Goal: Task Accomplishment & Management: Complete application form

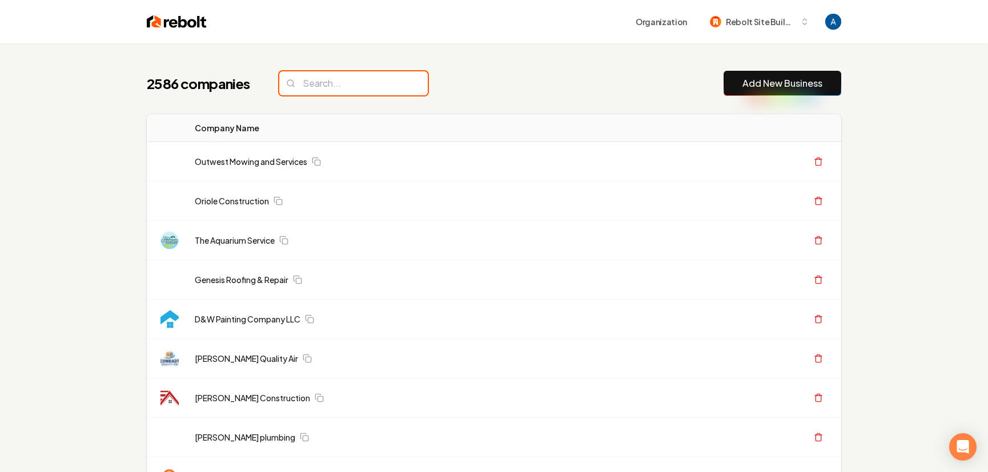
click at [343, 86] on input "search" at bounding box center [353, 83] width 149 height 24
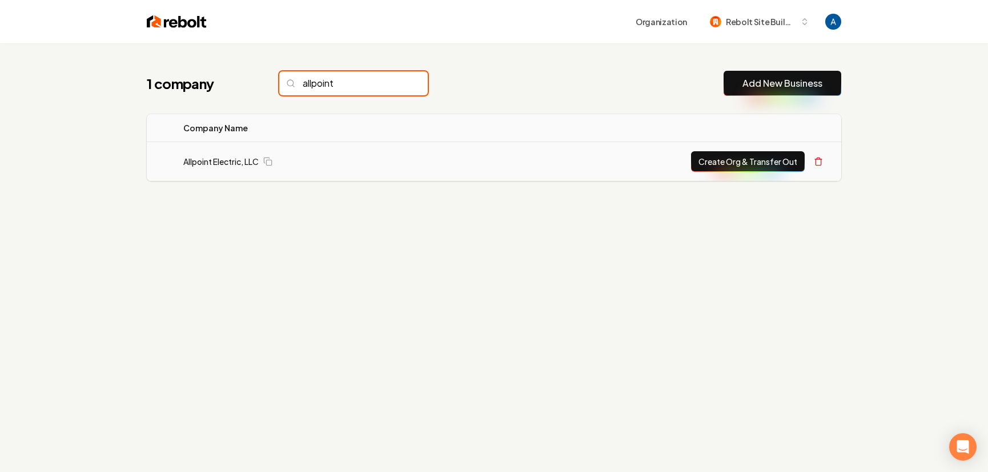
type input "allpoint"
click at [730, 157] on button "Create Org & Transfer Out" at bounding box center [748, 161] width 114 height 21
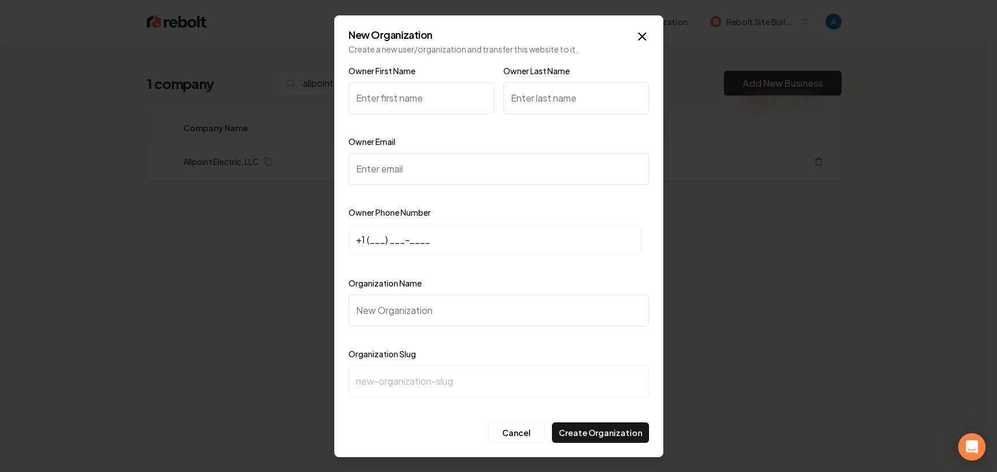
click at [355, 89] on input "Owner First Name" at bounding box center [421, 98] width 146 height 32
type input "[PERSON_NAME]"
click at [515, 94] on input "Owner Last Name" at bounding box center [576, 98] width 146 height 32
type input "[PERSON_NAME]"
click at [434, 151] on div "Owner Email" at bounding box center [498, 168] width 300 height 66
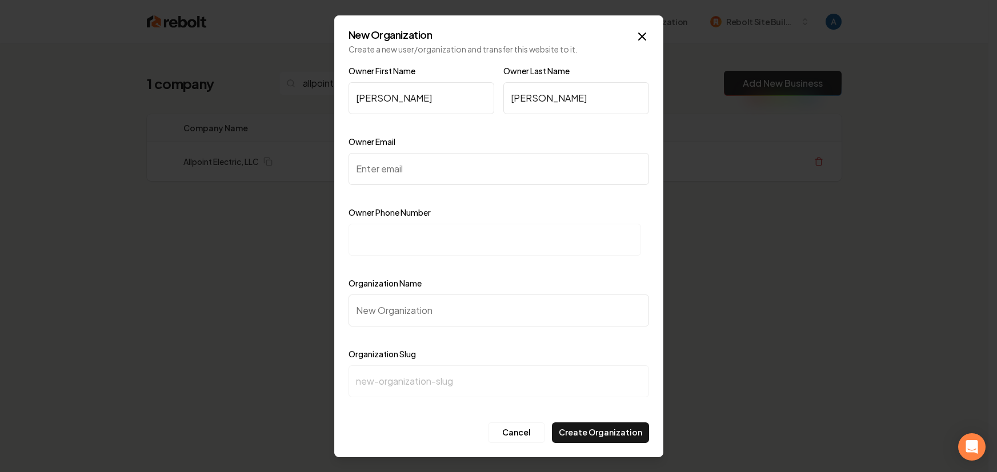
click at [422, 164] on input "Owner Email" at bounding box center [498, 169] width 300 height 32
paste input "[PERSON_NAME][EMAIL_ADDRESS][DOMAIN_NAME]"
type input "[PERSON_NAME][EMAIL_ADDRESS][DOMAIN_NAME]"
click at [380, 244] on input at bounding box center [494, 240] width 292 height 32
paste input "+1 (195) 229-2876"
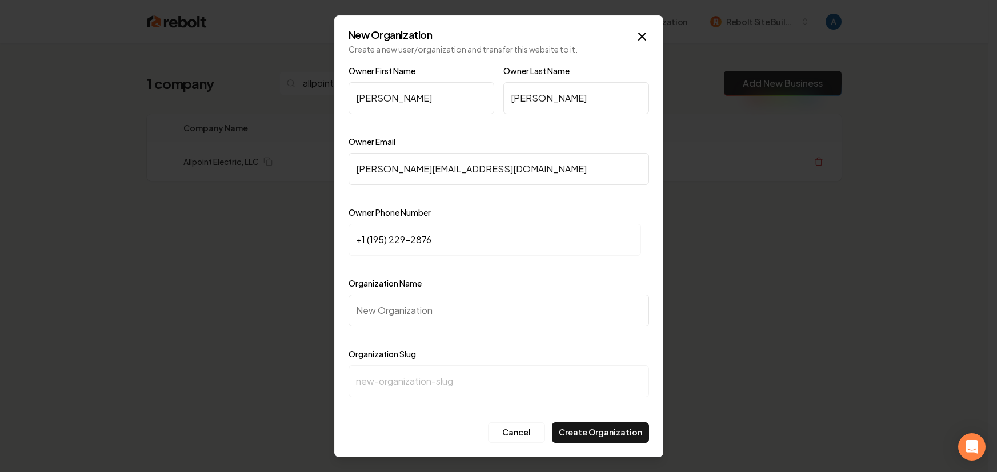
drag, startPoint x: 434, startPoint y: 243, endPoint x: 331, endPoint y: 239, distance: 102.4
click at [331, 239] on body "Organization Rebolt Site Builder 1 company allpoint Add New Business Logo Compa…" at bounding box center [494, 236] width 988 height 472
type input "[PHONE_NUMBER]"
click at [532, 301] on input "Organization Name" at bounding box center [498, 311] width 300 height 32
type input "A"
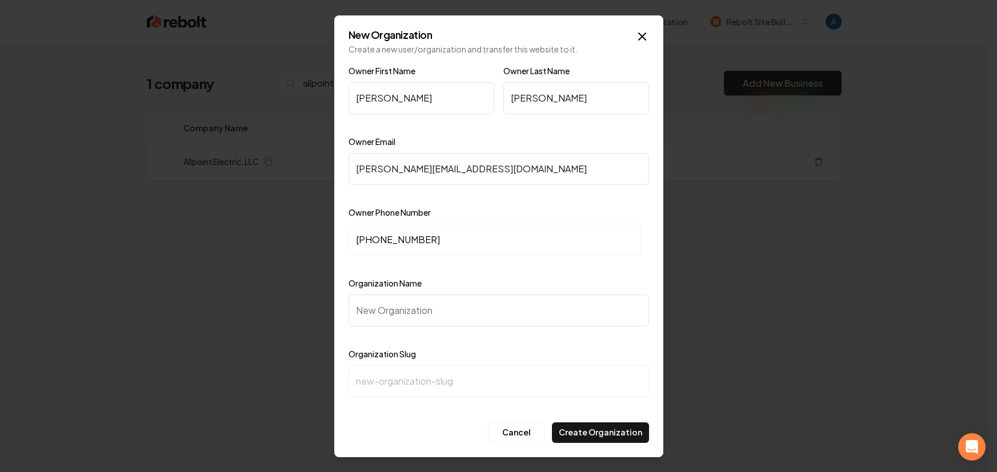
type input "a"
type input "Al"
type input "al"
type input "All"
type input "all"
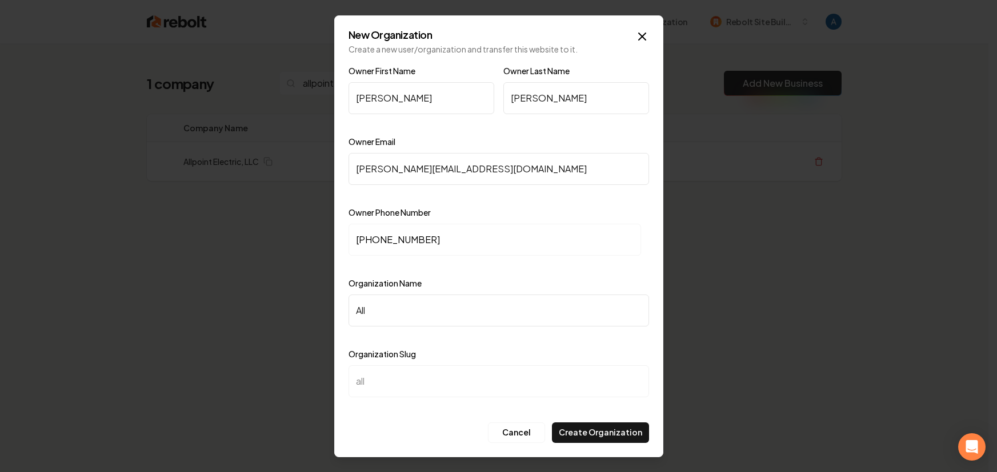
type input "Allp"
type input "allp"
type input "Allpo"
type input "allpo"
type input "Allpoi"
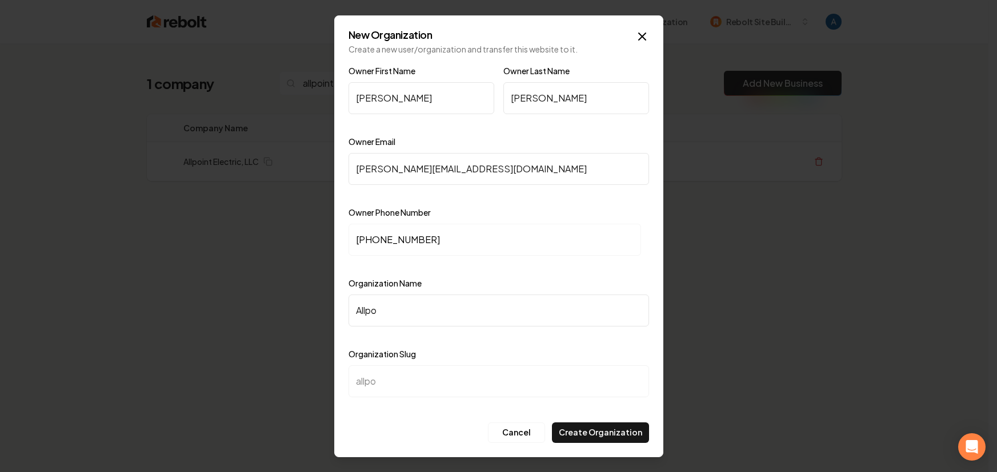
type input "allpoi"
type input "Allpoin"
type input "allpoin"
type input "Allpoint"
type input "allpoint"
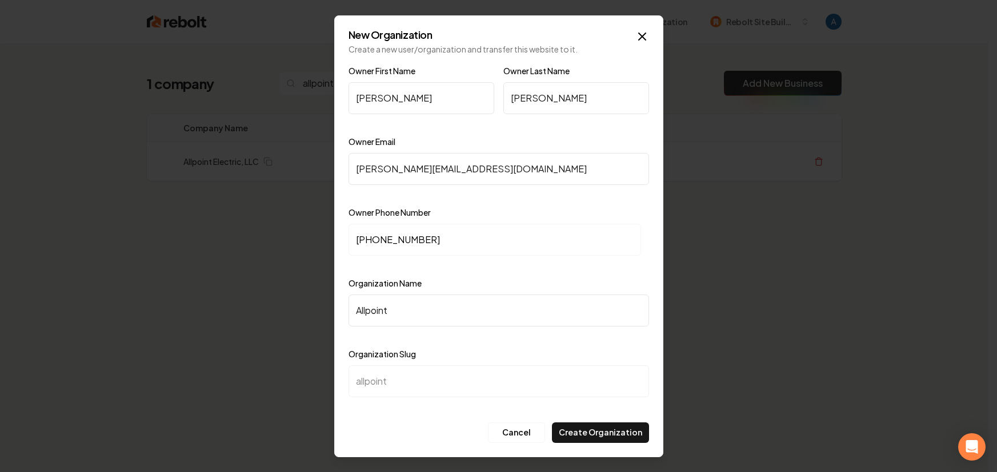
type input "Allpoint E"
type input "allpoint-e"
type input "Allpoint El"
type input "allpoint-el"
type input "Allpoint Ele"
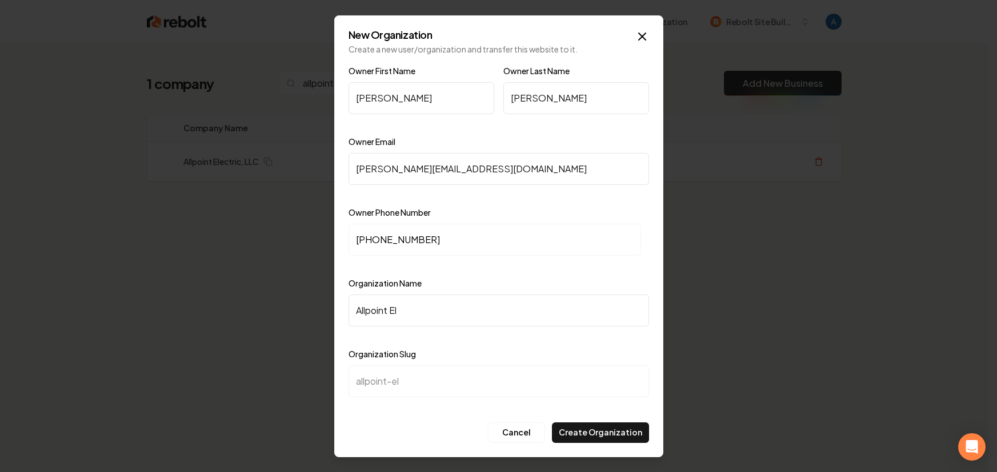
type input "allpoint-ele"
type input "Allpoint Elec"
type input "allpoint-elec"
type input "Allpoint Elect"
type input "allpoint-elect"
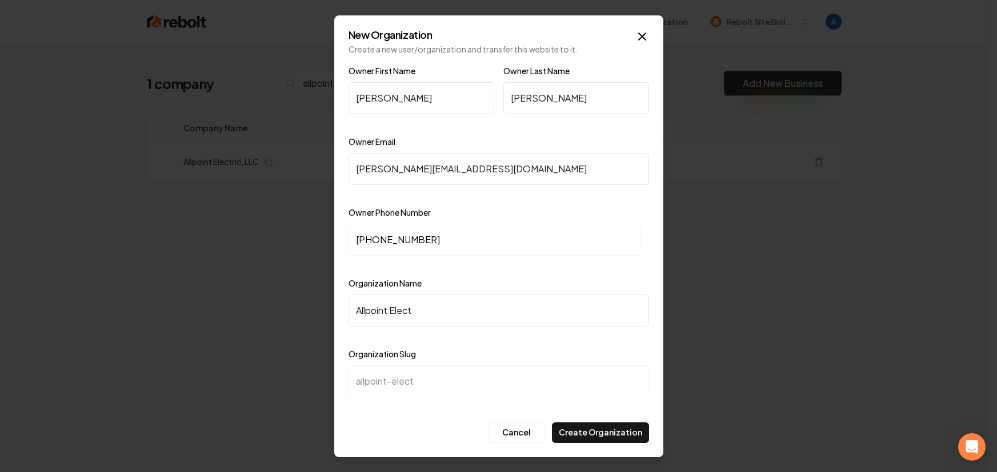
type input "Allpoint Electr"
type input "allpoint-electr"
type input "Allpoint Electri"
type input "allpoint-electri"
type input "Allpoint Electric"
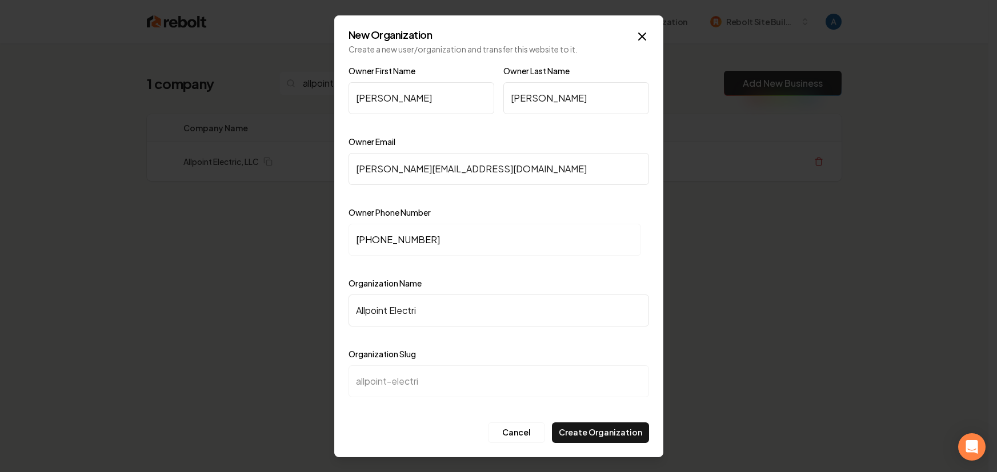
type input "allpoint-electric"
type input "Allpoint Electric, L"
type input "allpoint-electric-l"
type input "Allpoint Electric, LL"
type input "allpoint-electric-ll"
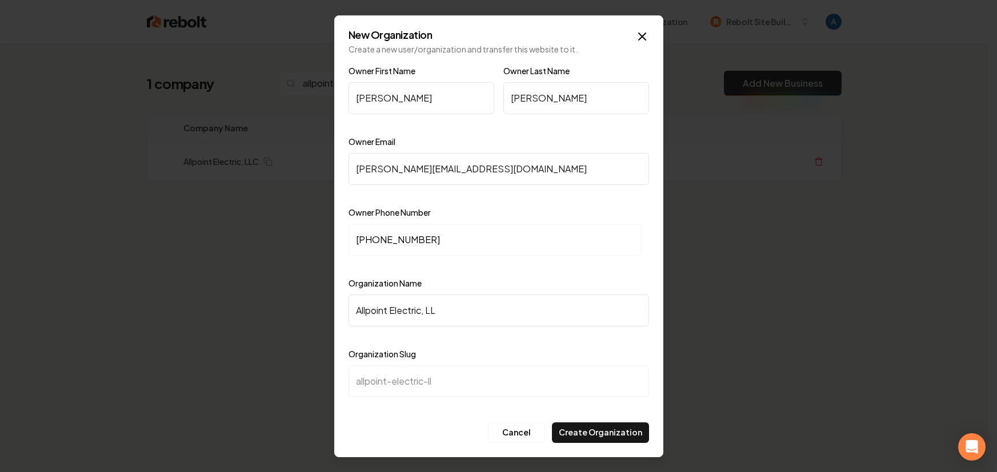
type input "Allpoint Electric, LLC"
type input "allpoint-electric-llc"
type input "Allpoint Electric, LLC"
click at [610, 433] on button "Create Organization" at bounding box center [600, 433] width 97 height 21
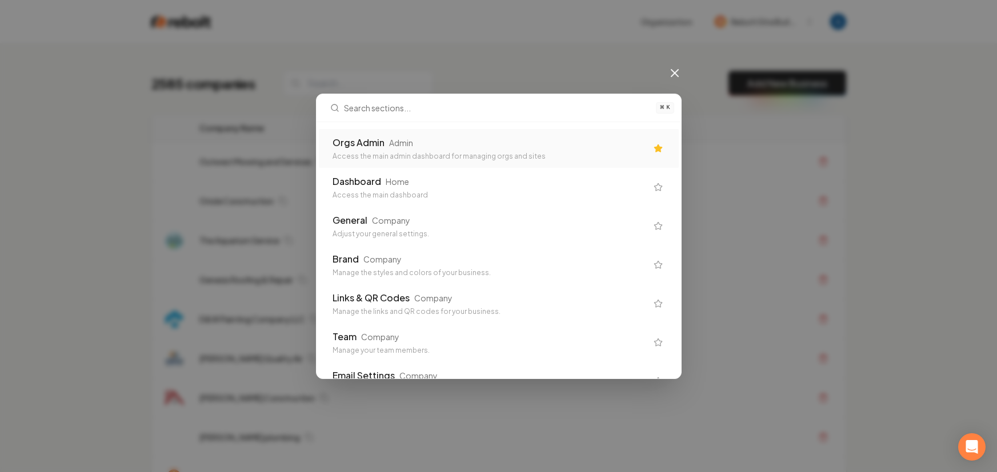
click at [454, 129] on div "Orgs Admin Admin Access the main admin dashboard for managing orgs and sites" at bounding box center [499, 148] width 360 height 39
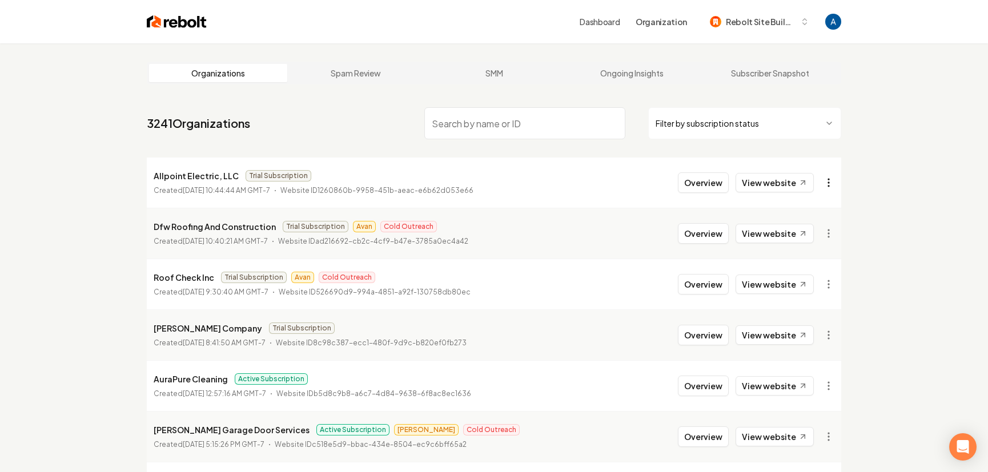
click at [827, 182] on html "Dashboard Organization Rebolt Site Builder Organizations Spam Review SMM Ongoin…" at bounding box center [494, 236] width 988 height 472
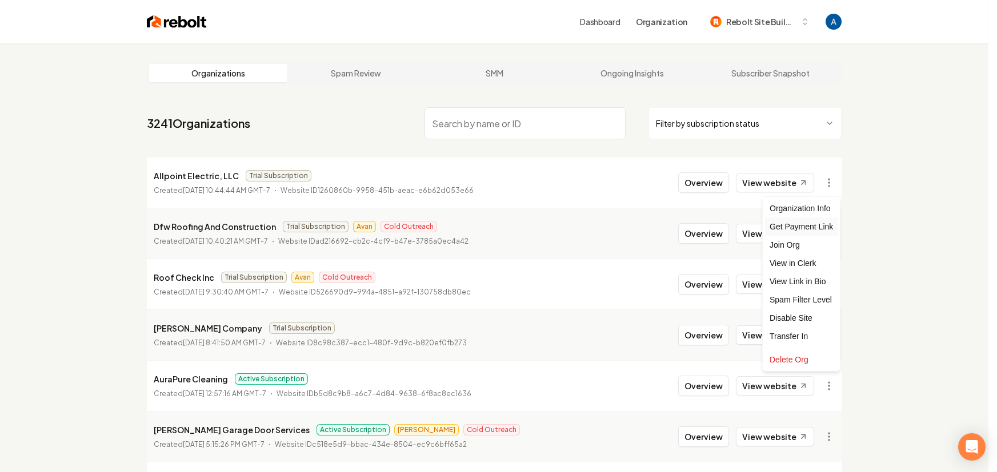
click at [803, 227] on div "Get Payment Link" at bounding box center [801, 227] width 73 height 18
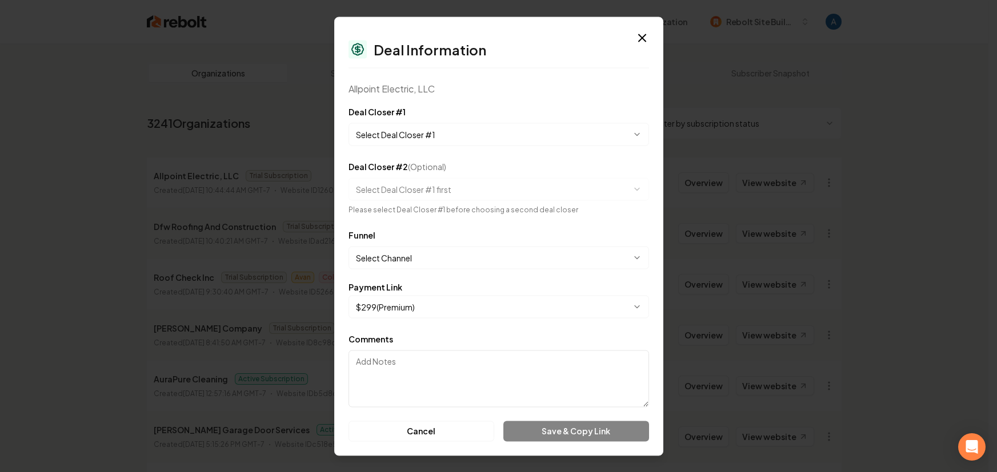
click at [476, 136] on body "Dashboard Organization Rebolt Site Builder Organizations Spam Review SMM Ongoin…" at bounding box center [494, 236] width 988 height 472
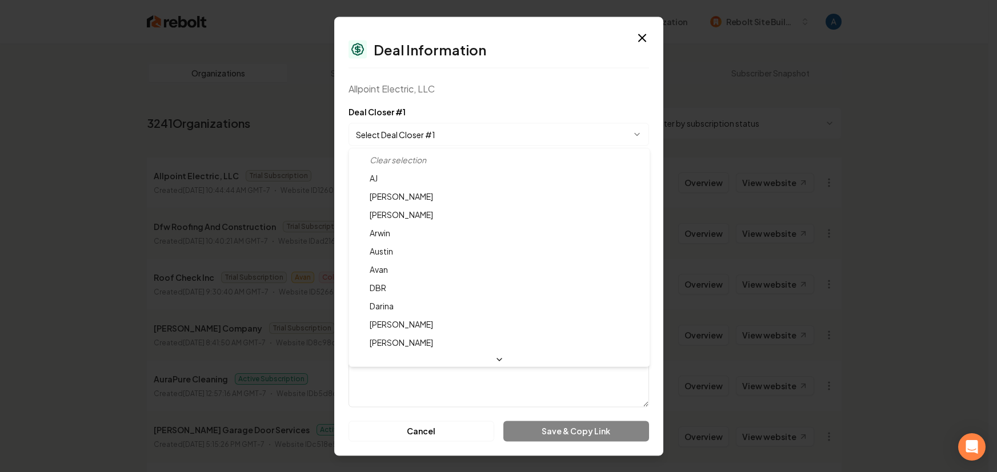
select select "**********"
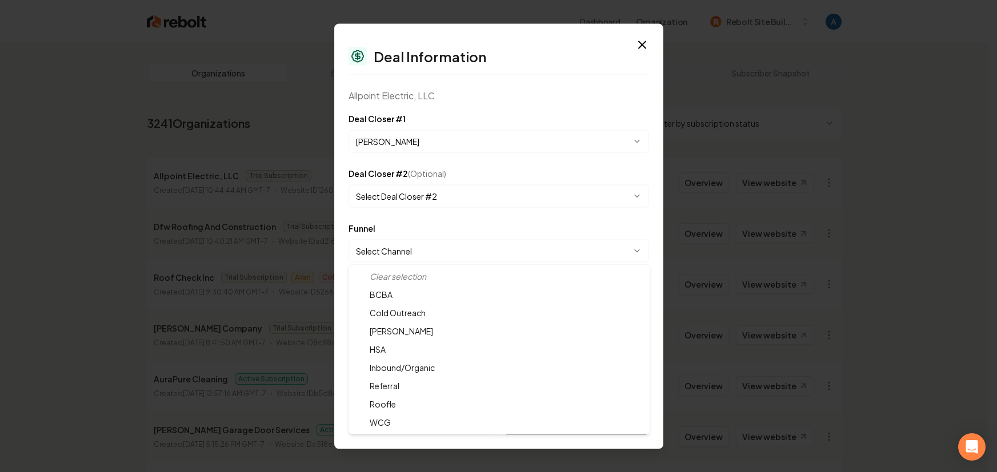
click at [416, 258] on body "Dashboard Organization Rebolt Site Builder Organizations Spam Review SMM Ongoin…" at bounding box center [494, 236] width 988 height 472
select select "**********"
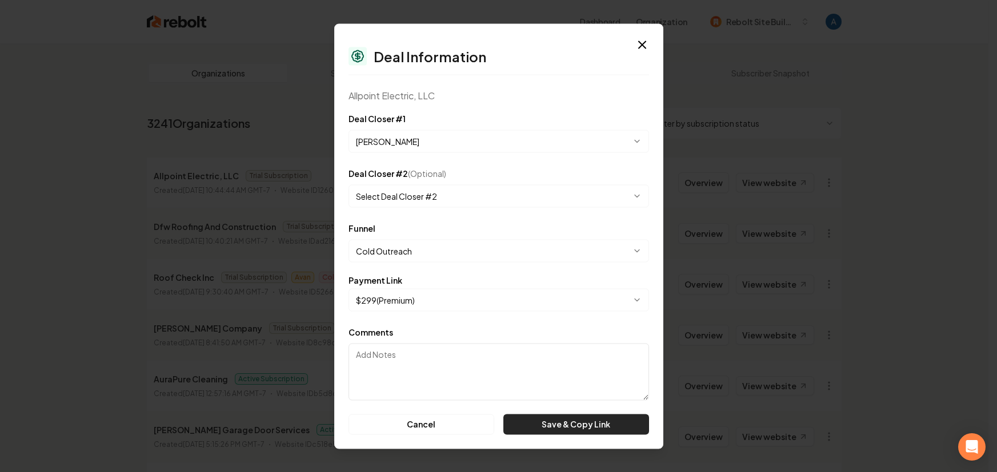
click at [545, 427] on button "Save & Copy Link" at bounding box center [575, 424] width 145 height 21
